Goal: Use online tool/utility: Utilize a website feature to perform a specific function

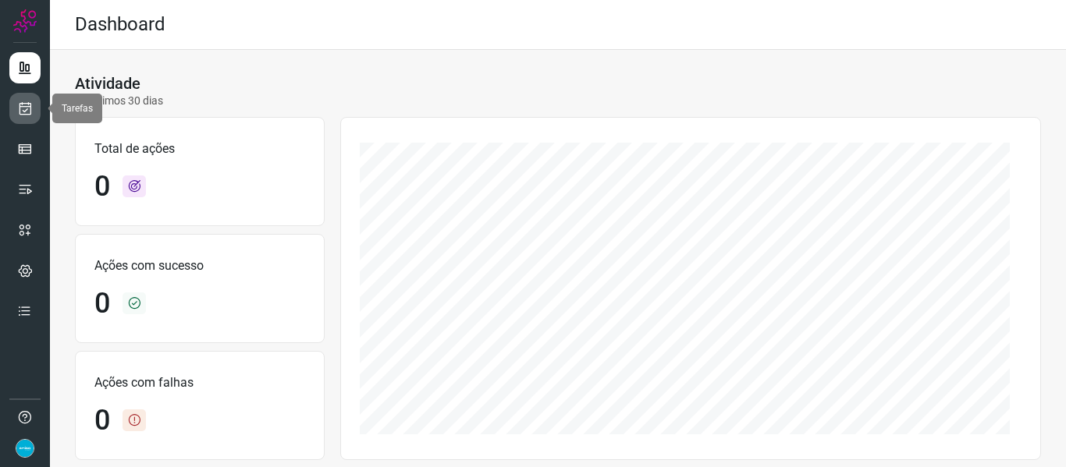
click at [30, 108] on icon at bounding box center [25, 109] width 16 height 16
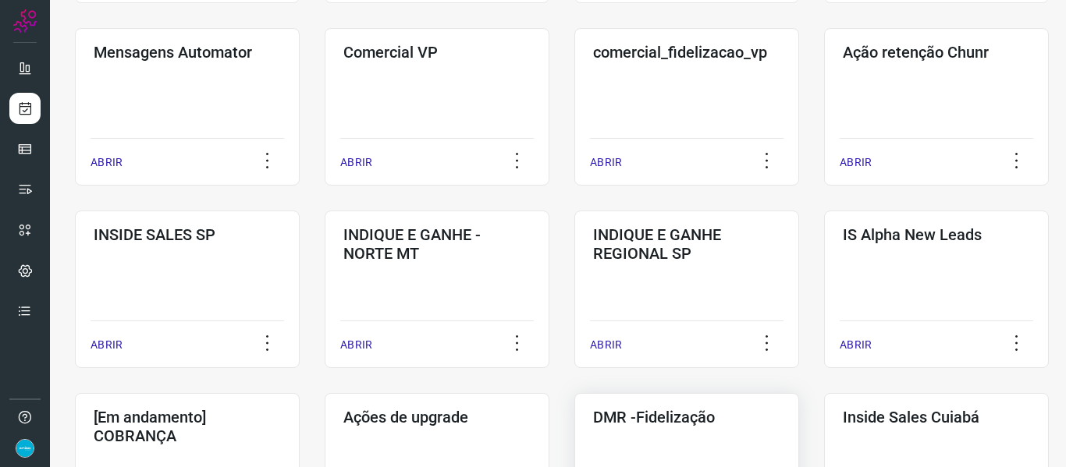
scroll to position [546, 0]
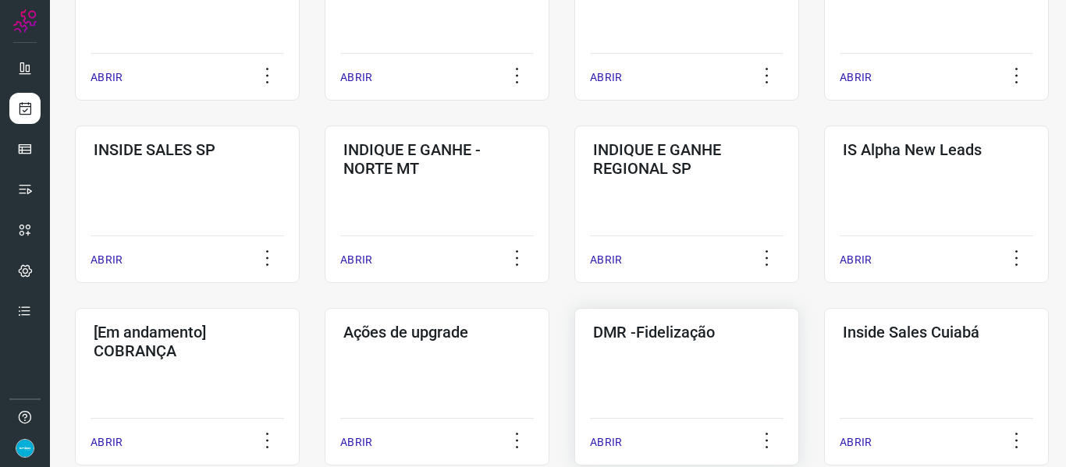
click at [616, 442] on p "ABRIR" at bounding box center [606, 443] width 32 height 16
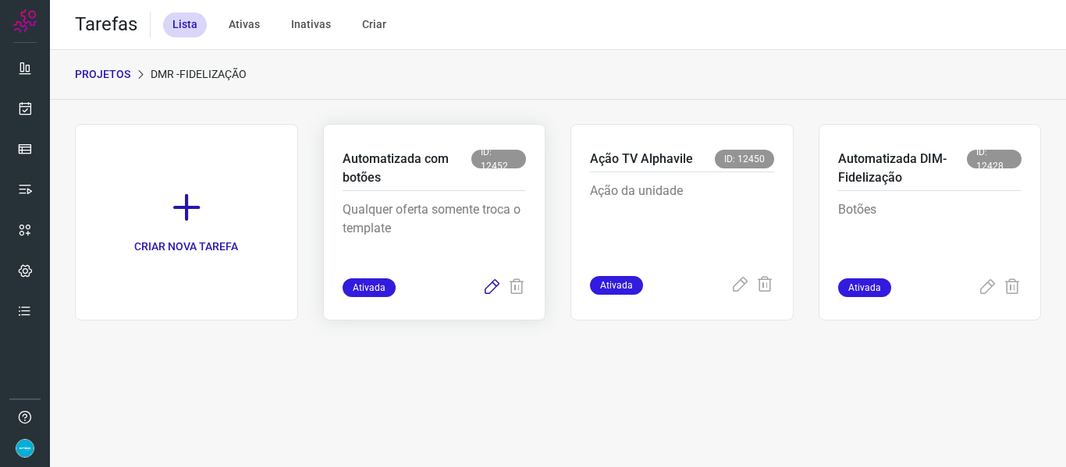
click at [492, 288] on icon at bounding box center [491, 288] width 19 height 19
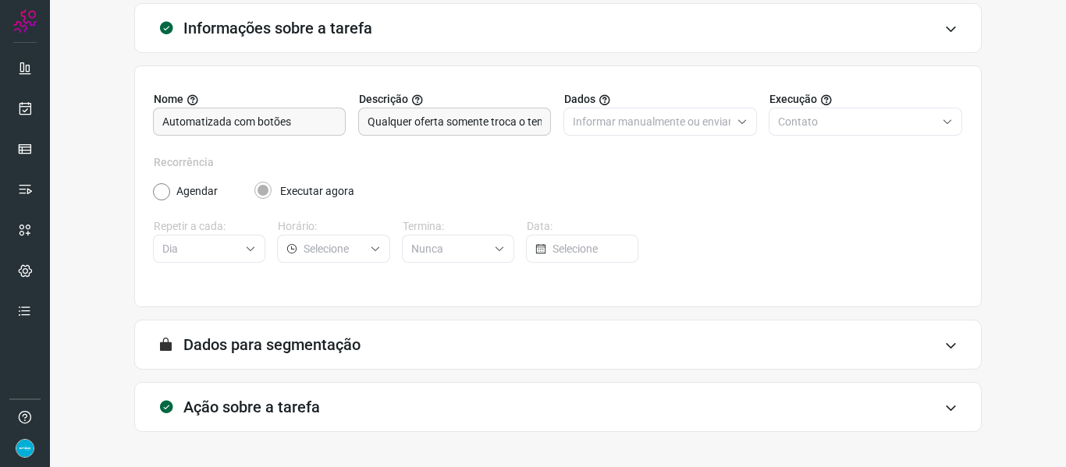
scroll to position [142, 0]
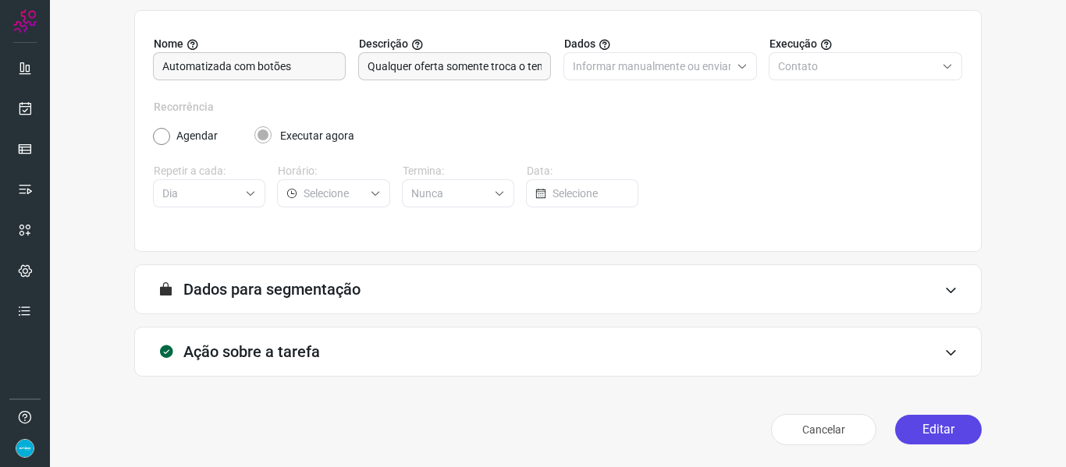
click at [930, 437] on button "Editar" at bounding box center [938, 430] width 87 height 30
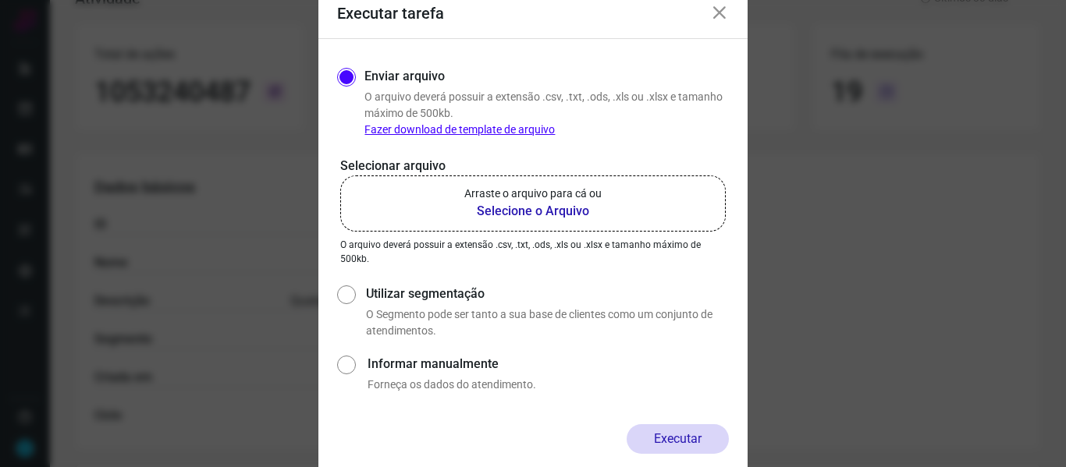
click at [528, 213] on b "Selecione o Arquivo" at bounding box center [532, 211] width 137 height 19
click at [0, 0] on input "Arraste o arquivo para cá ou Selecione o Arquivo" at bounding box center [0, 0] width 0 height 0
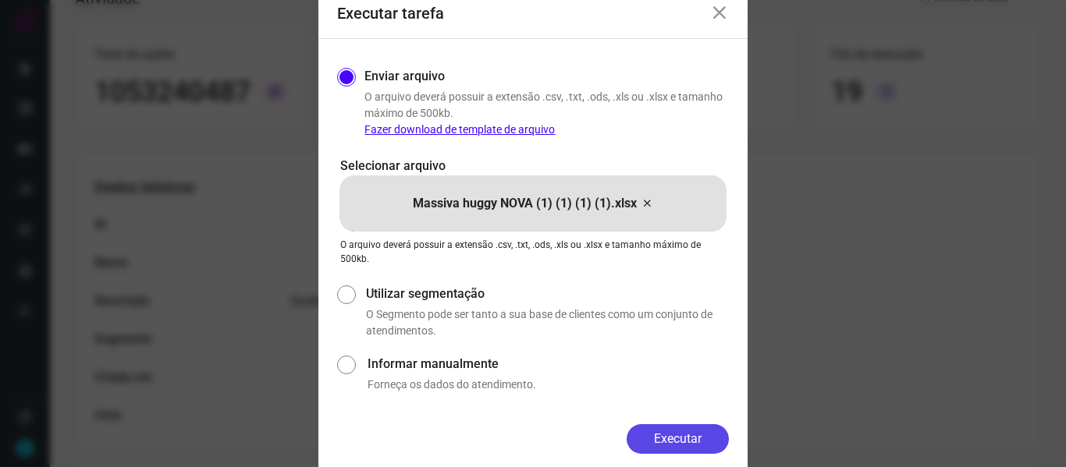
click at [661, 430] on button "Executar" at bounding box center [678, 440] width 102 height 30
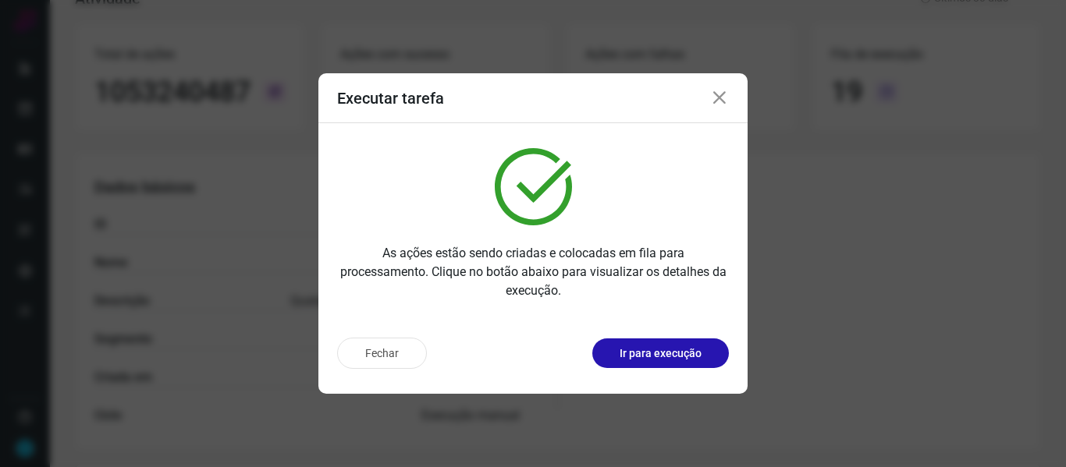
click at [716, 99] on icon at bounding box center [719, 98] width 19 height 19
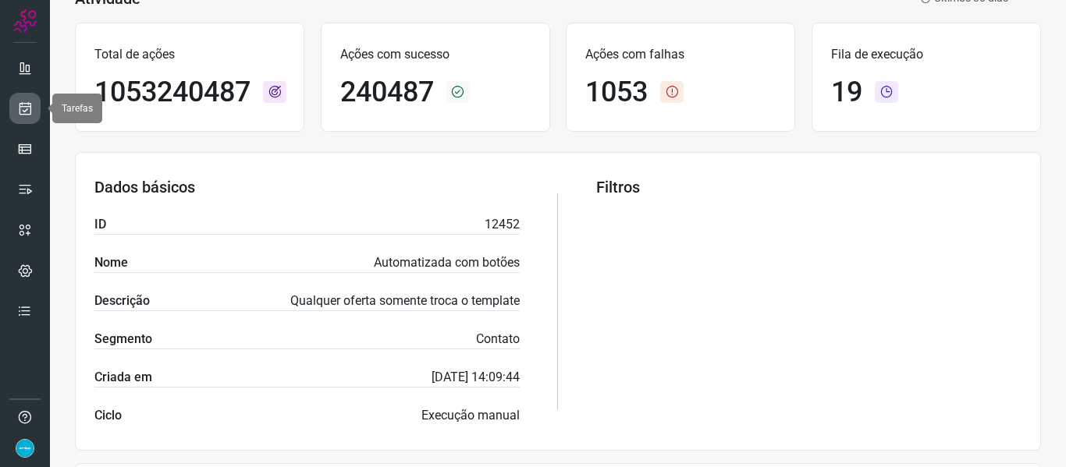
click at [23, 109] on icon at bounding box center [25, 109] width 16 height 16
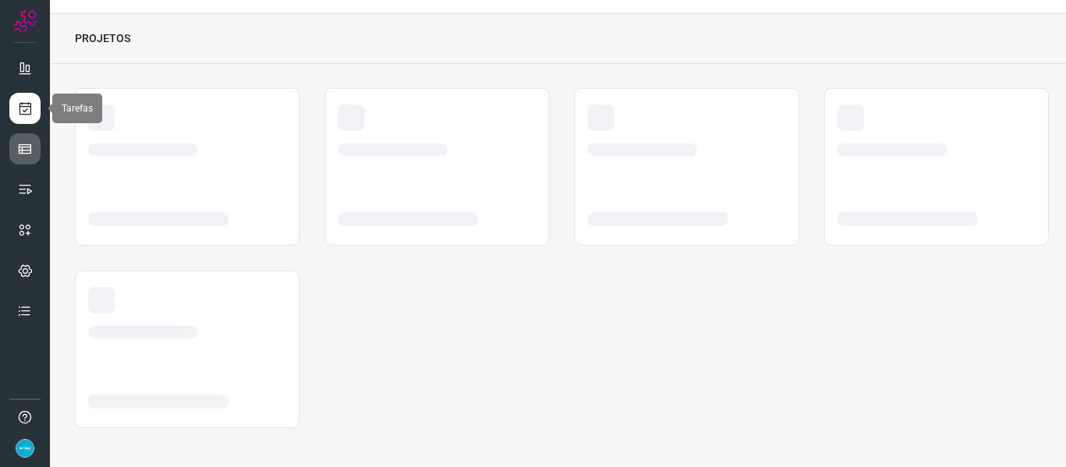
scroll to position [36, 0]
